Goal: Task Accomplishment & Management: Use online tool/utility

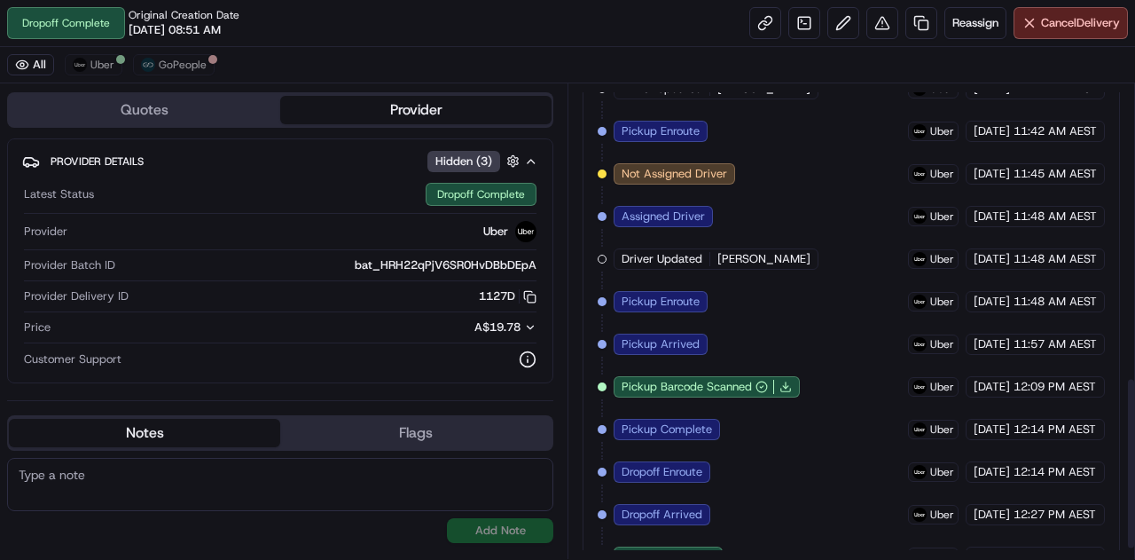
scroll to position [833, 0]
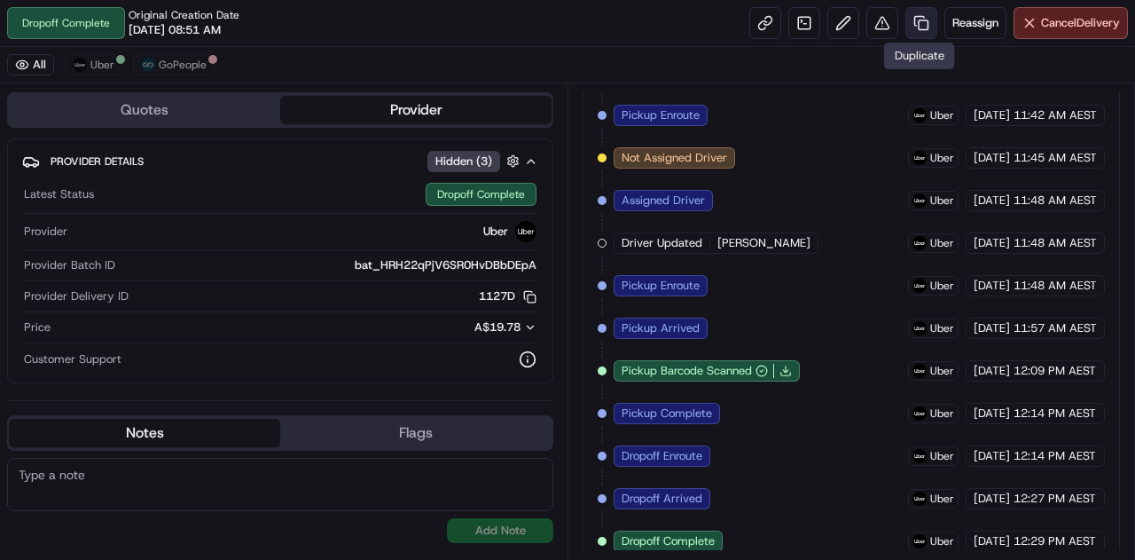
click at [928, 29] on link at bounding box center [922, 23] width 32 height 32
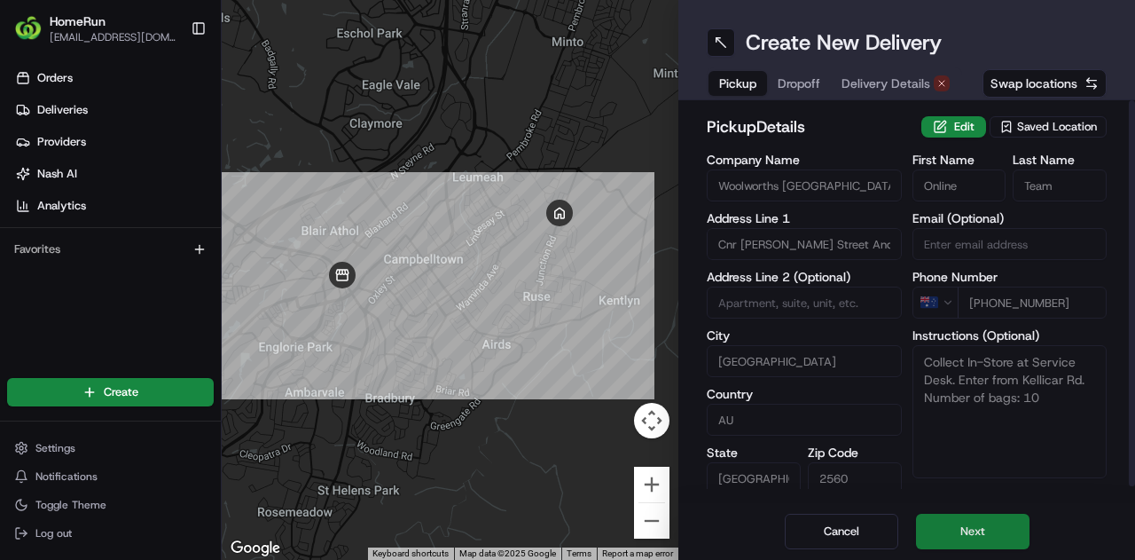
click at [985, 533] on button "Next" at bounding box center [973, 531] width 114 height 35
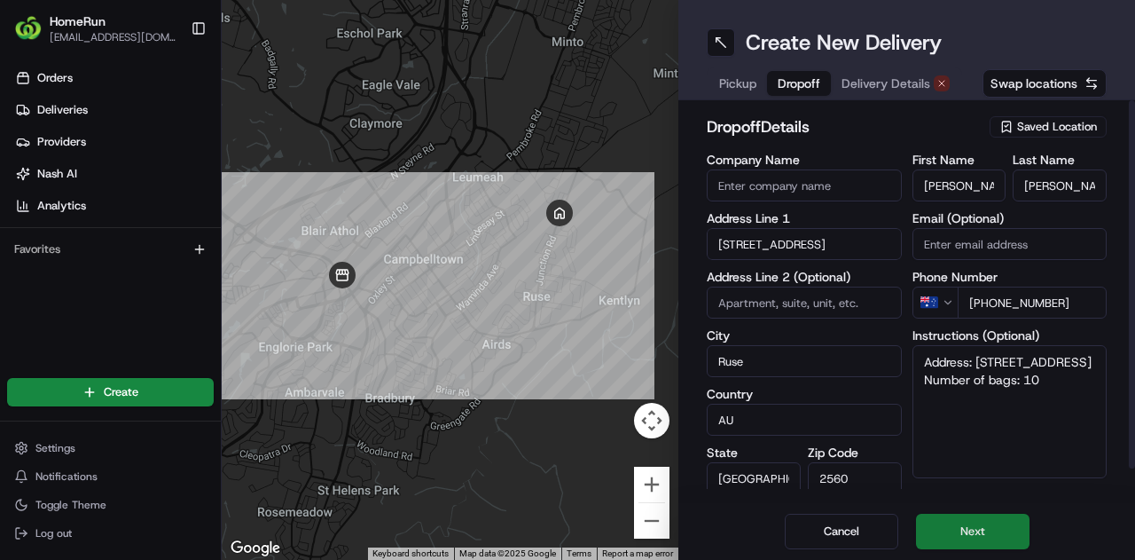
click at [958, 530] on button "Next" at bounding box center [973, 531] width 114 height 35
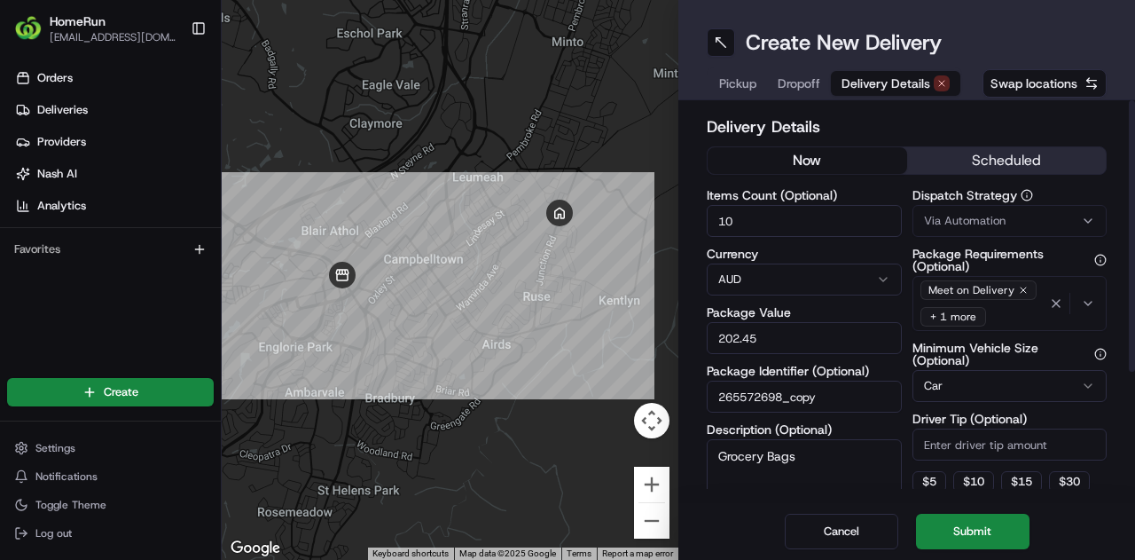
click at [837, 164] on button "now" at bounding box center [808, 160] width 200 height 27
click at [969, 527] on button "Submit" at bounding box center [973, 531] width 114 height 35
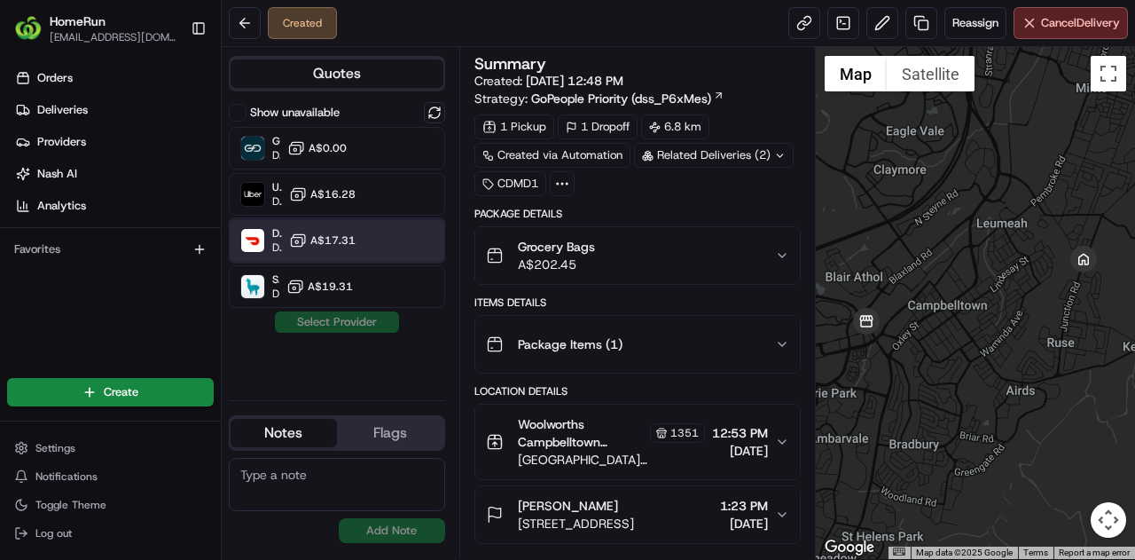
click at [360, 224] on div "DoorDash Dropoff ETA 56 minutes A$17.31" at bounding box center [337, 240] width 216 height 43
click at [337, 311] on button "Assign Provider" at bounding box center [337, 321] width 126 height 21
